Goal: Information Seeking & Learning: Learn about a topic

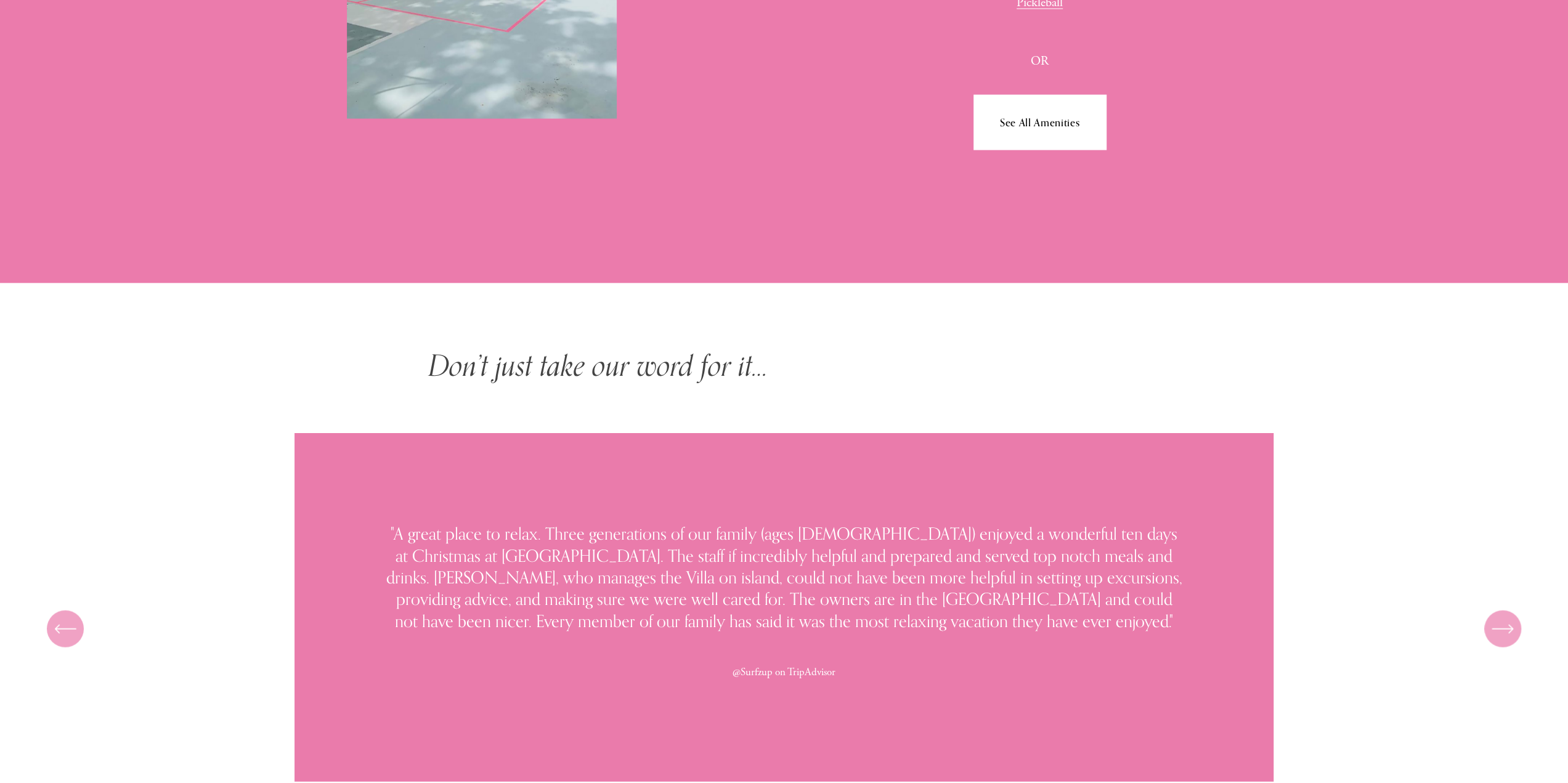
scroll to position [7493, 0]
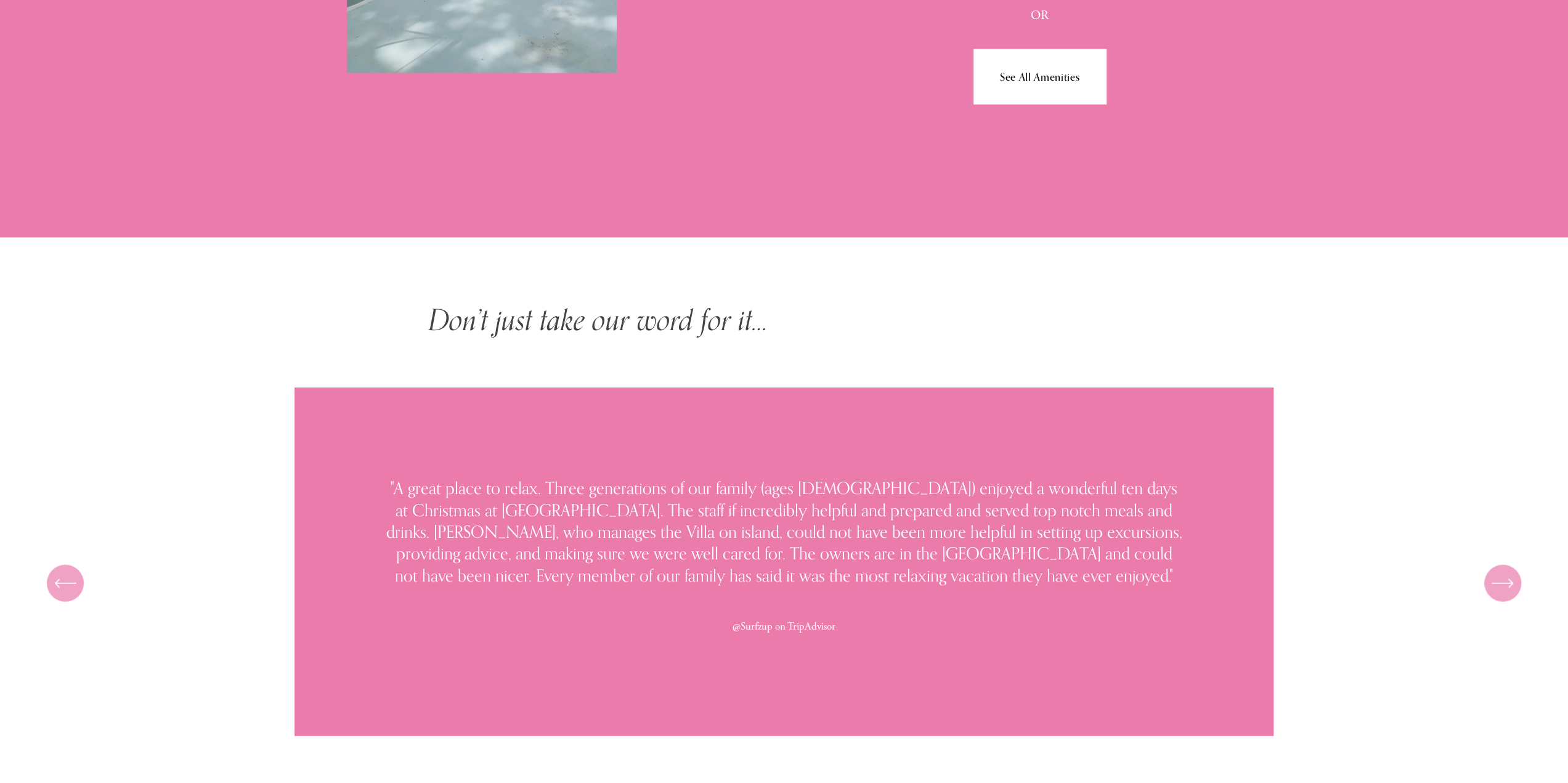
click at [1053, 94] on link "See All Amenities" at bounding box center [1040, 76] width 132 height 54
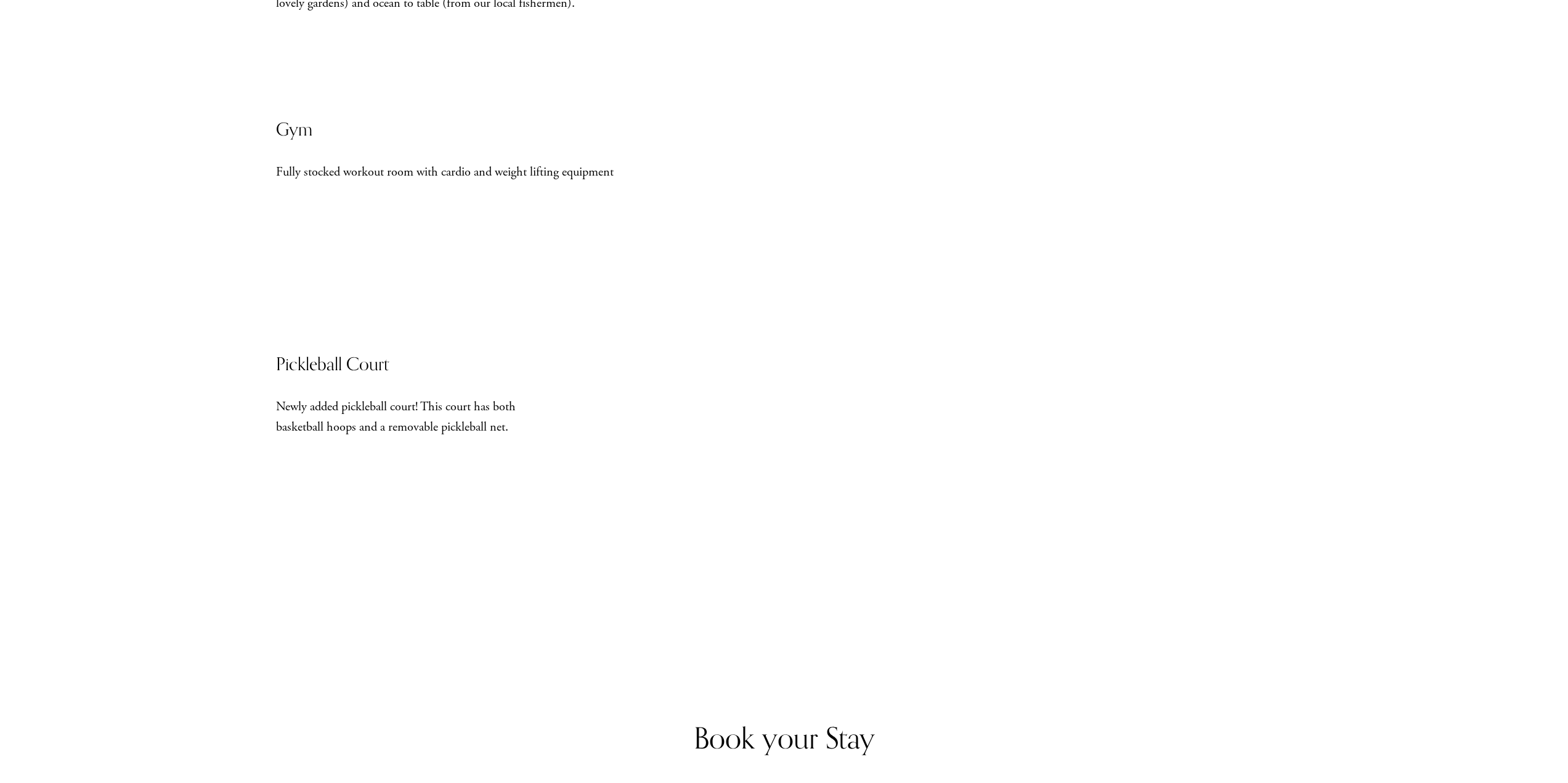
scroll to position [1642, 0]
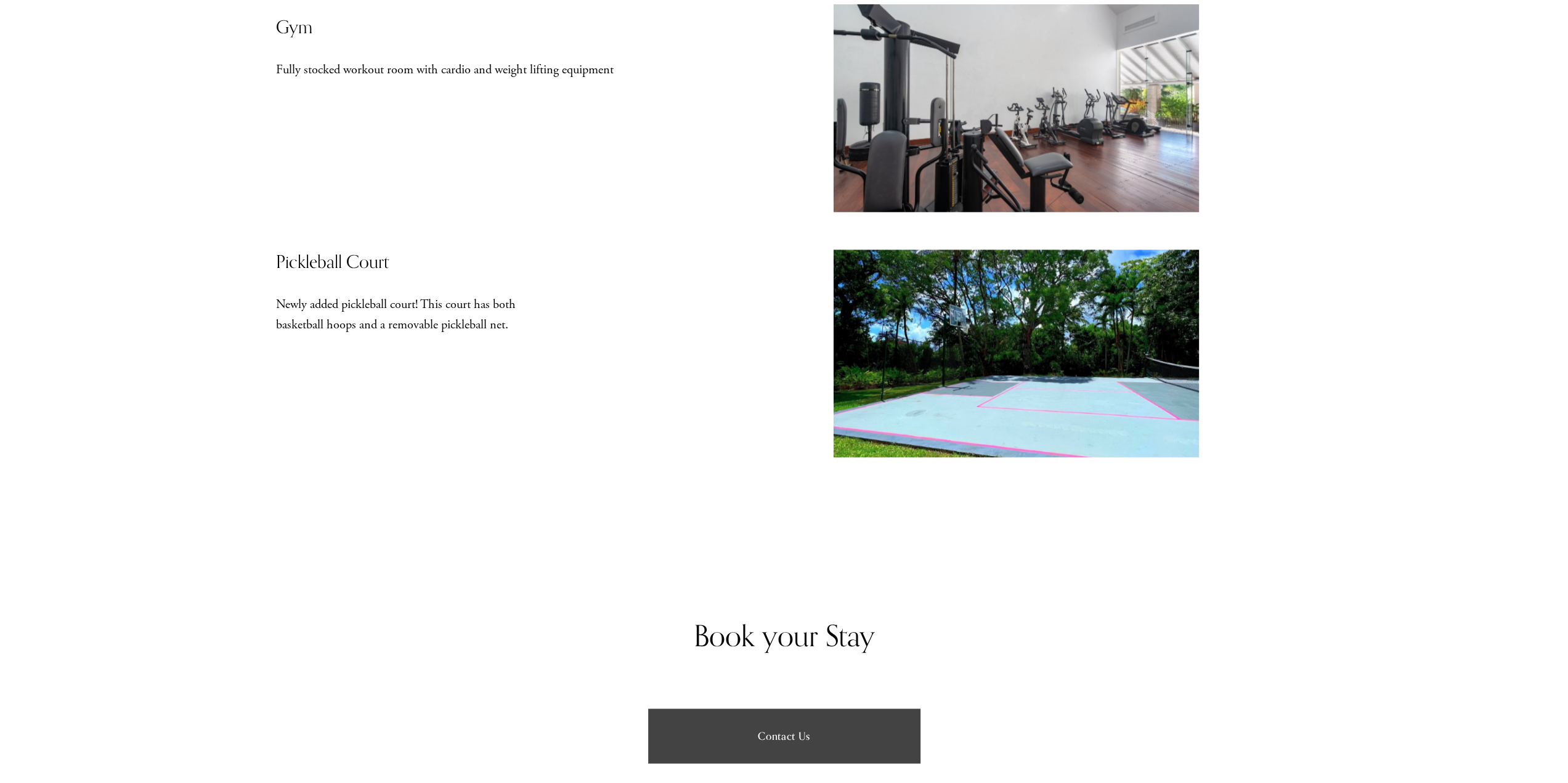
click at [468, 324] on p "Newly added pickleball court! This court has both basketball hoops and a remova…" at bounding box center [412, 314] width 272 height 40
copy p "pickleball"
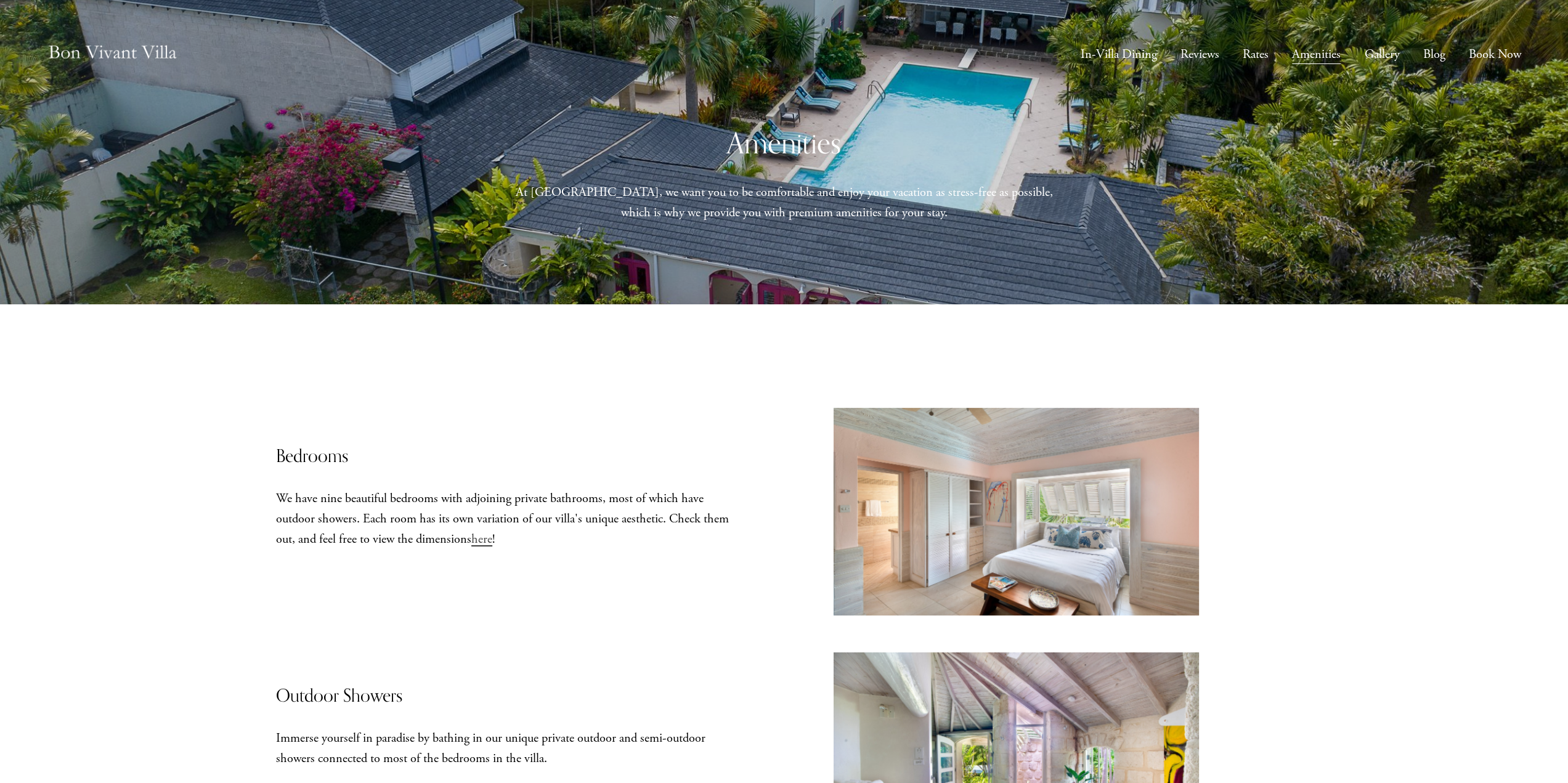
scroll to position [0, 0]
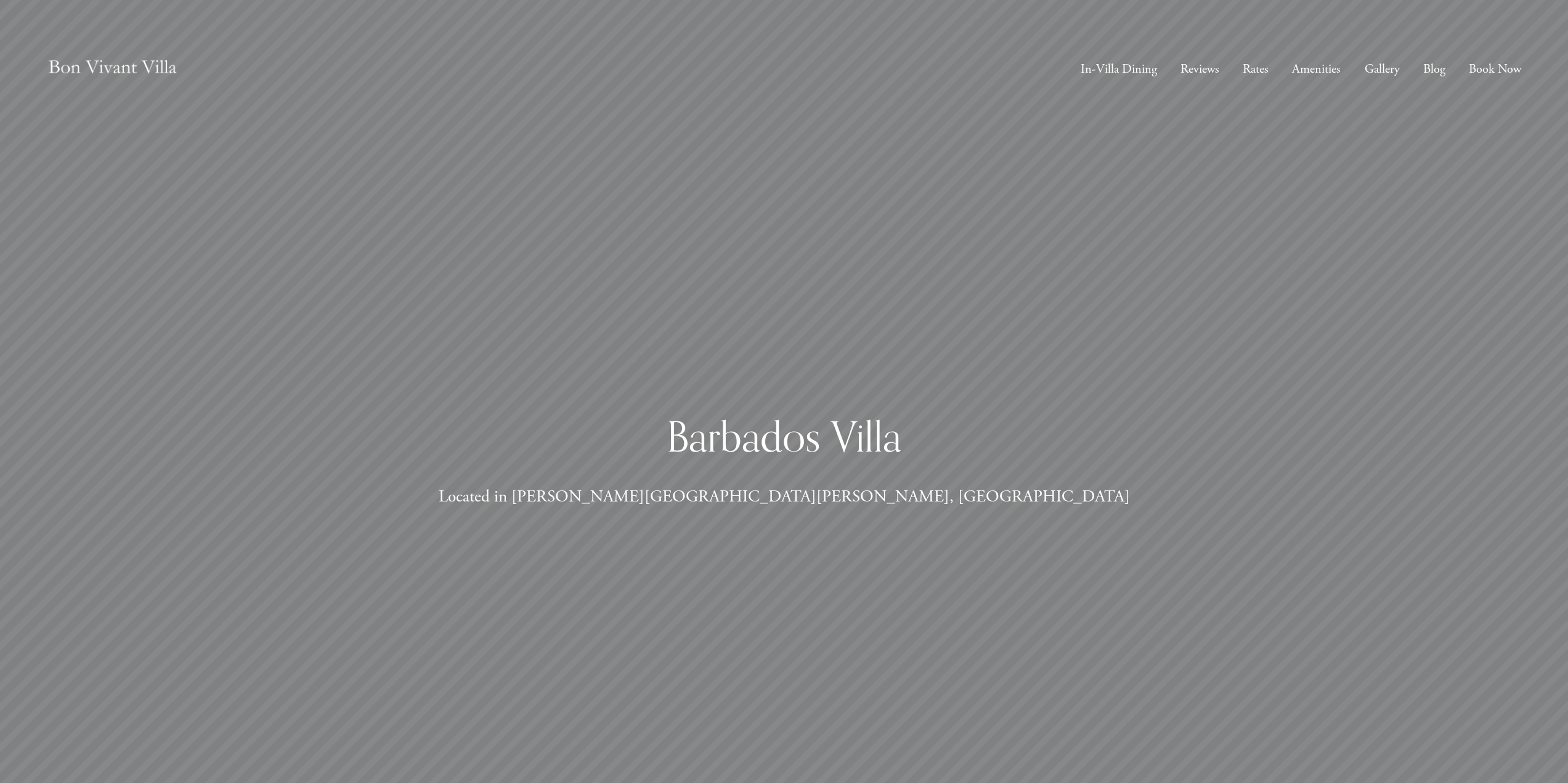
click at [1301, 70] on link "Amenities" at bounding box center [1316, 68] width 48 height 23
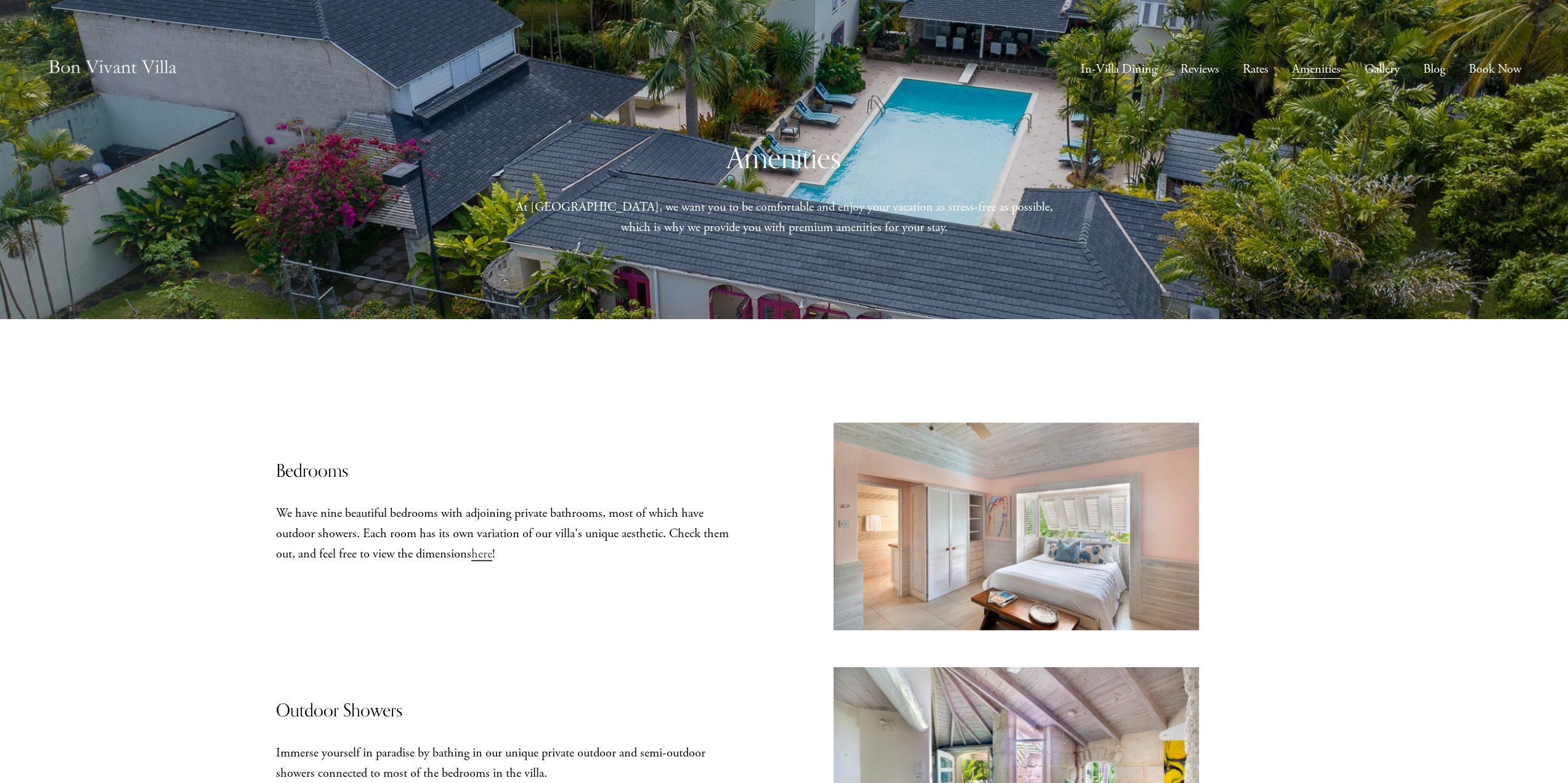
click at [136, 71] on img at bounding box center [112, 68] width 131 height 44
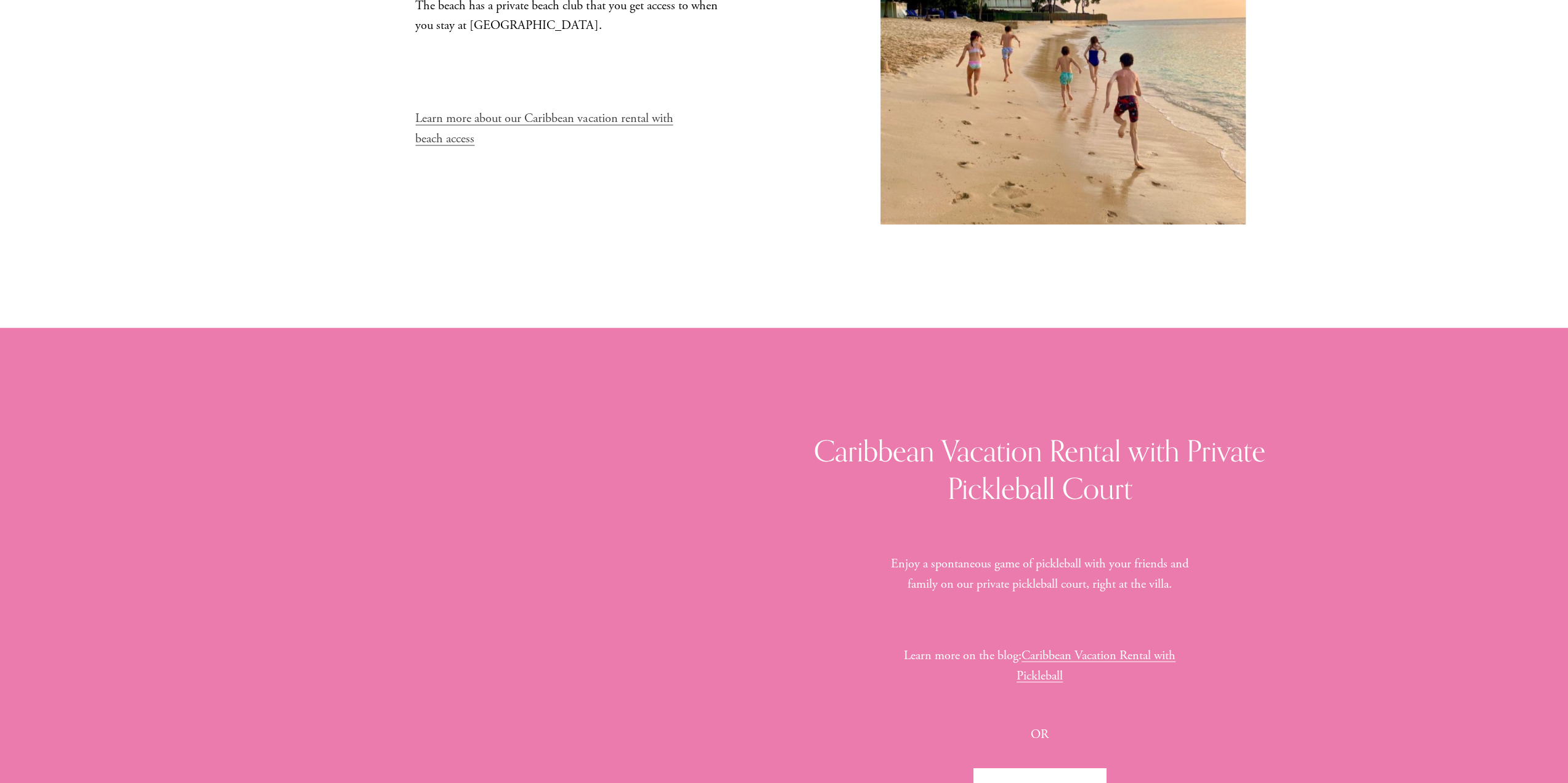
scroll to position [6569, 0]
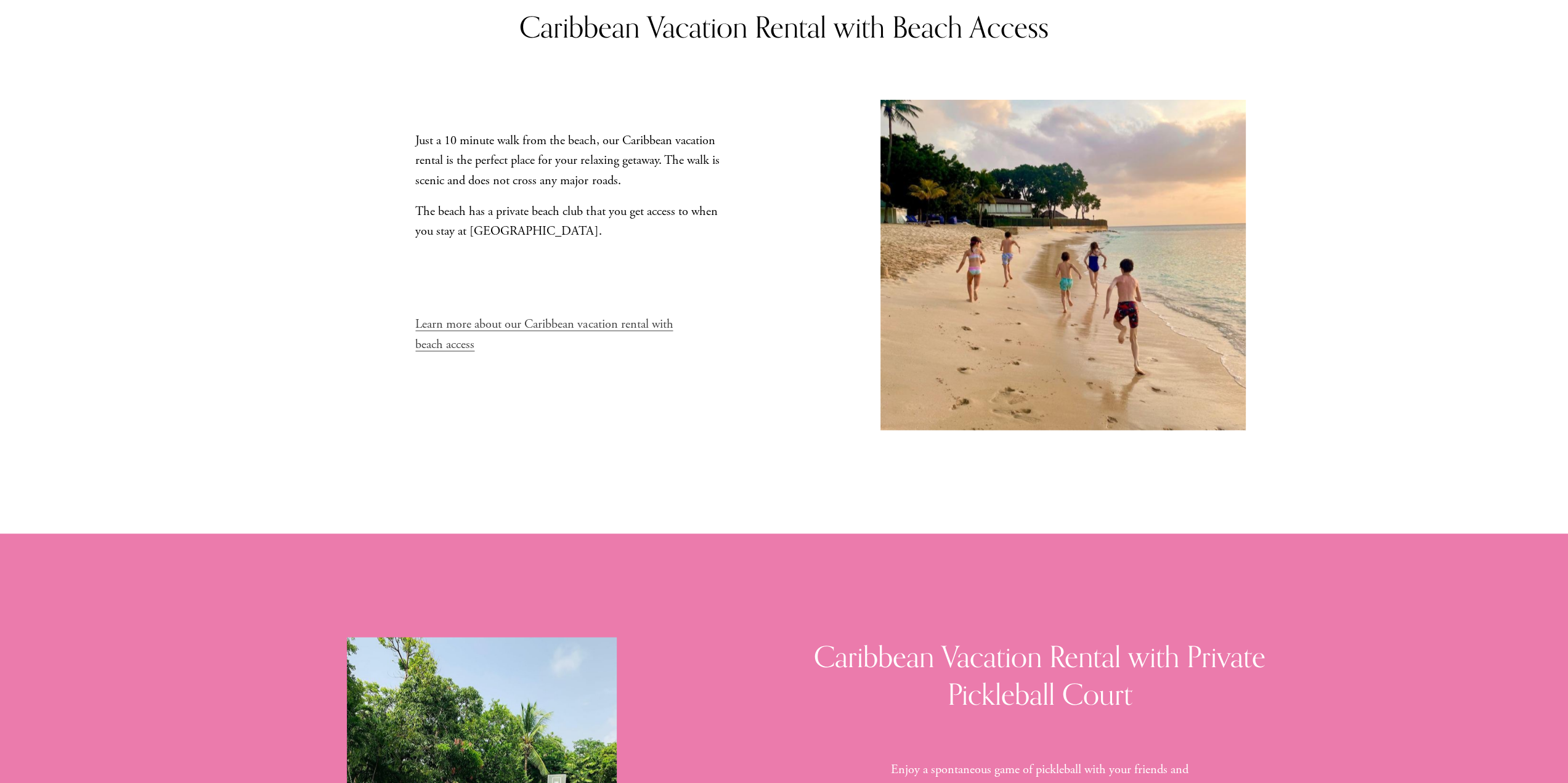
click at [639, 331] on link "Learn more about our Caribbean vacation rental with beach access" at bounding box center [544, 334] width 257 height 36
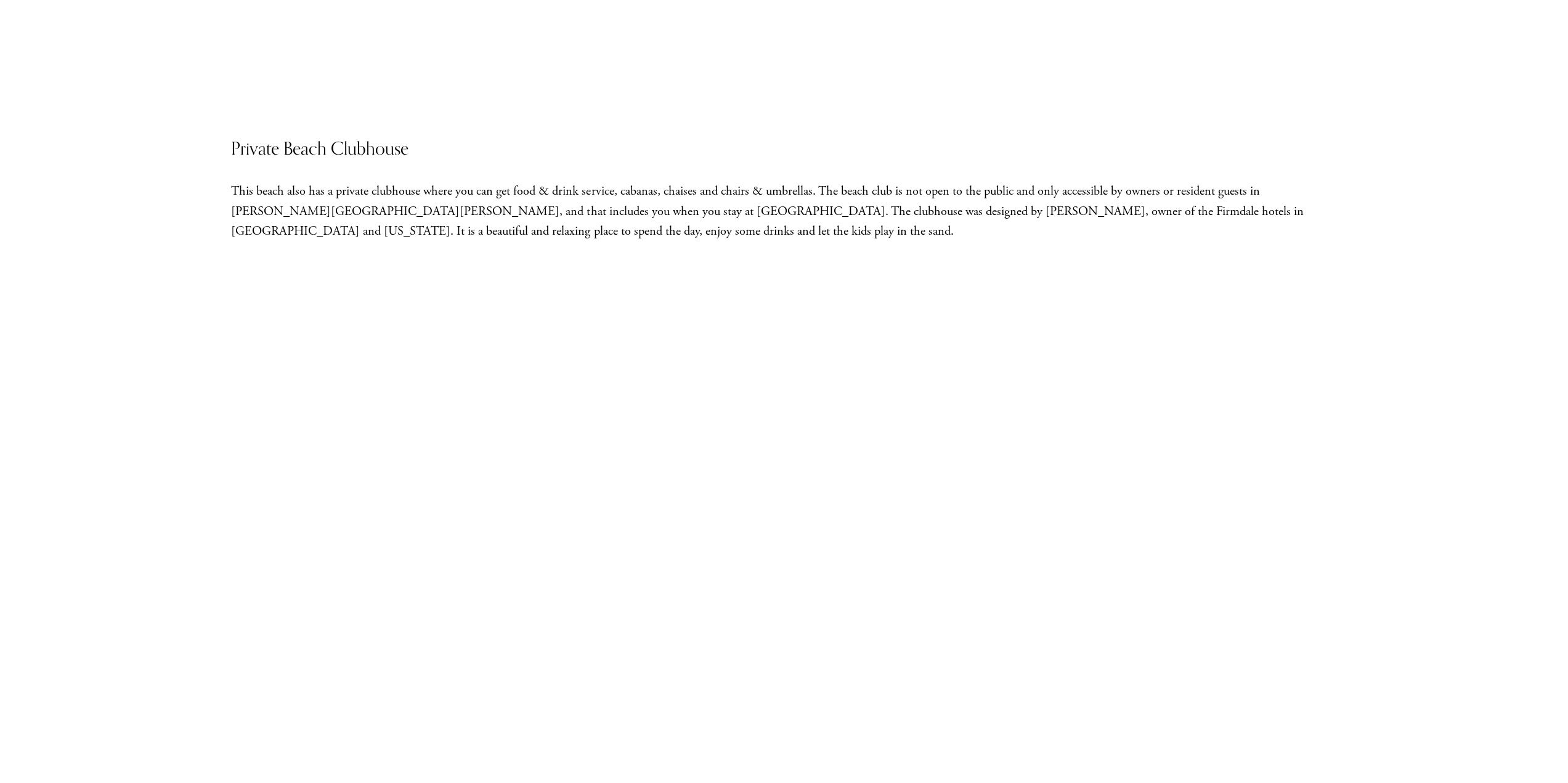
scroll to position [1848, 0]
